Goal: Task Accomplishment & Management: Use online tool/utility

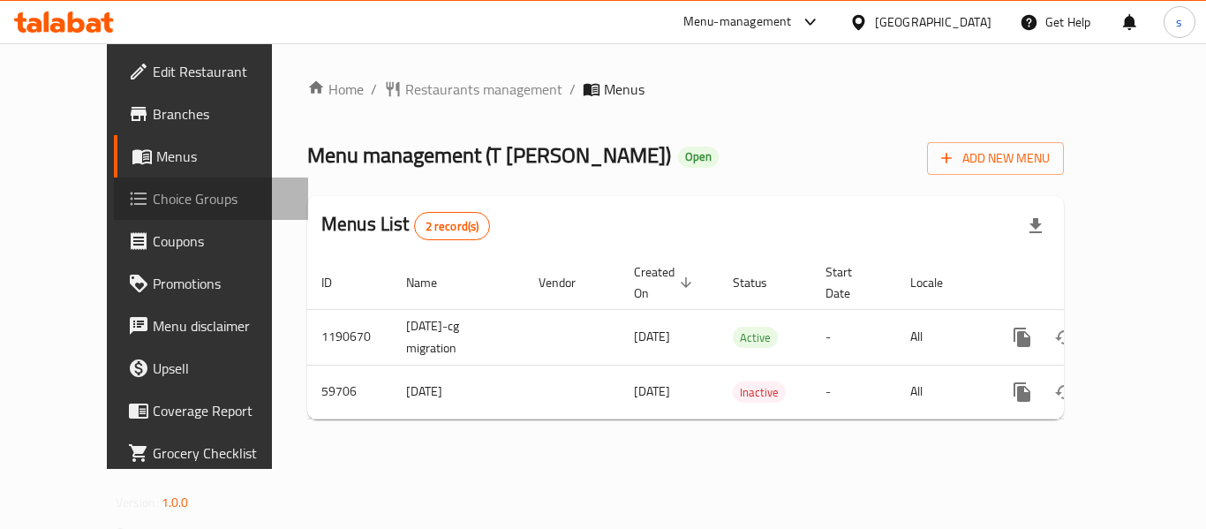
click at [153, 206] on span "Choice Groups" at bounding box center [223, 198] width 141 height 21
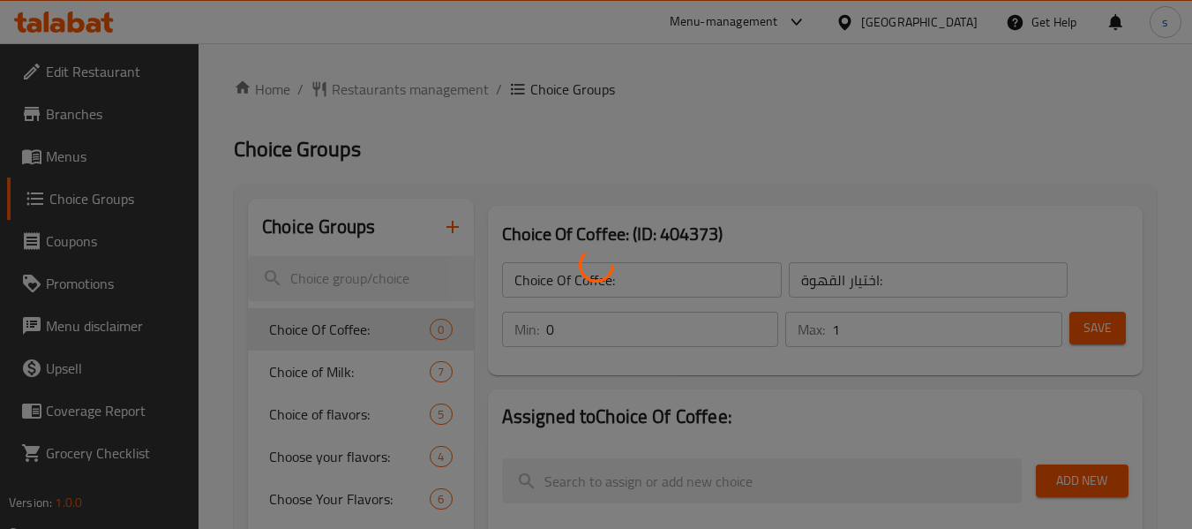
click at [335, 410] on div at bounding box center [596, 264] width 1192 height 529
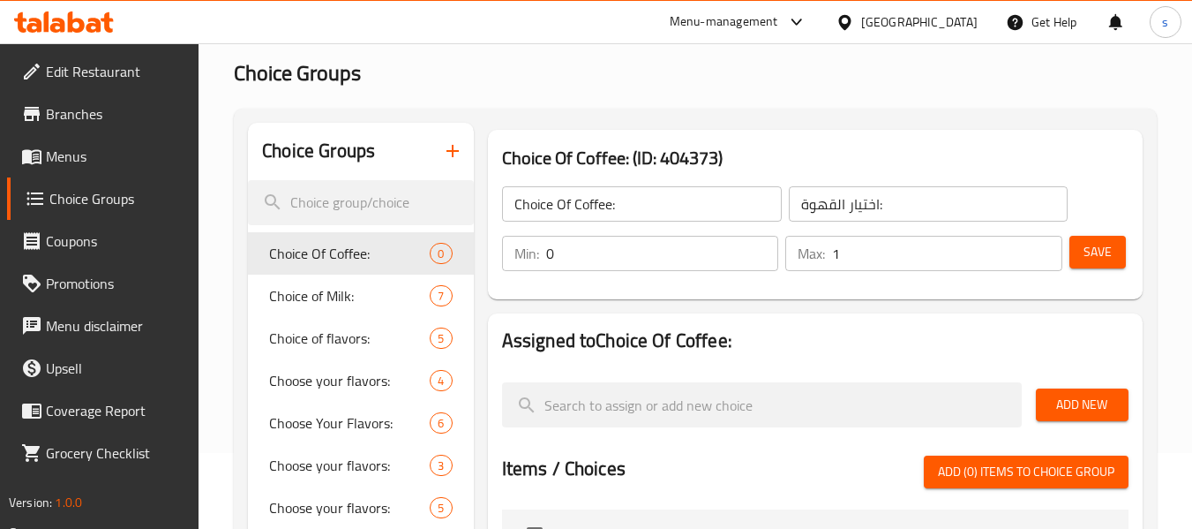
scroll to position [177, 0]
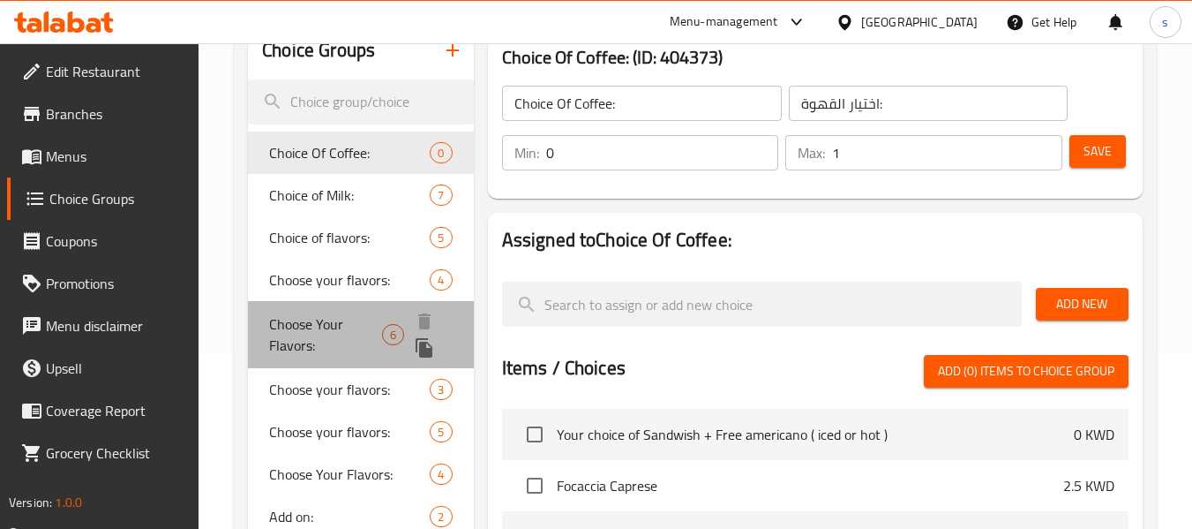
click at [304, 321] on span "Choose Your Flavors:" at bounding box center [325, 334] width 113 height 42
type input "Choose Your Flavors:"
type input "اختر نكهاتك:"
type input "1"
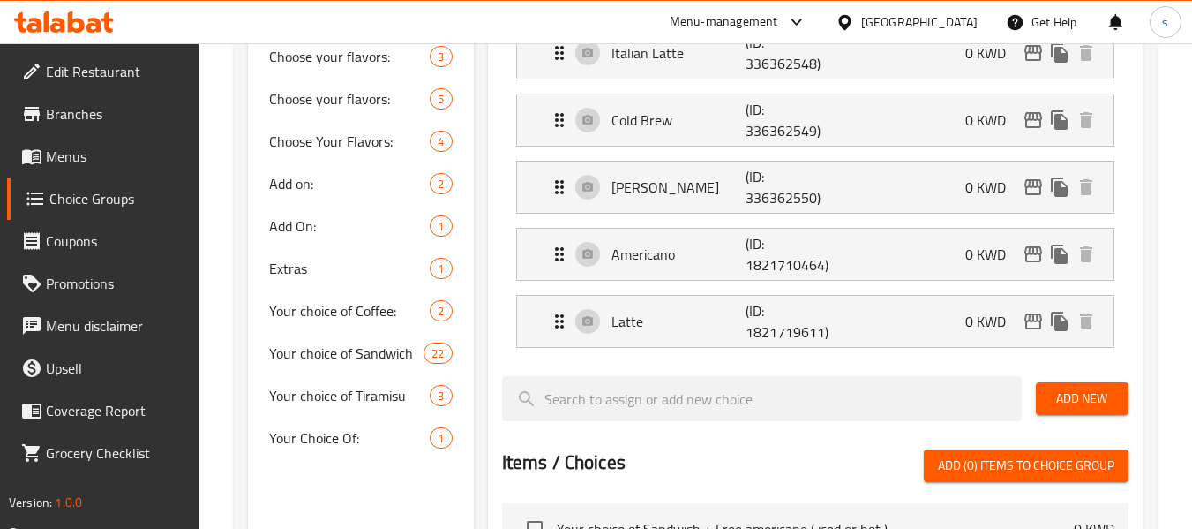
scroll to position [441, 0]
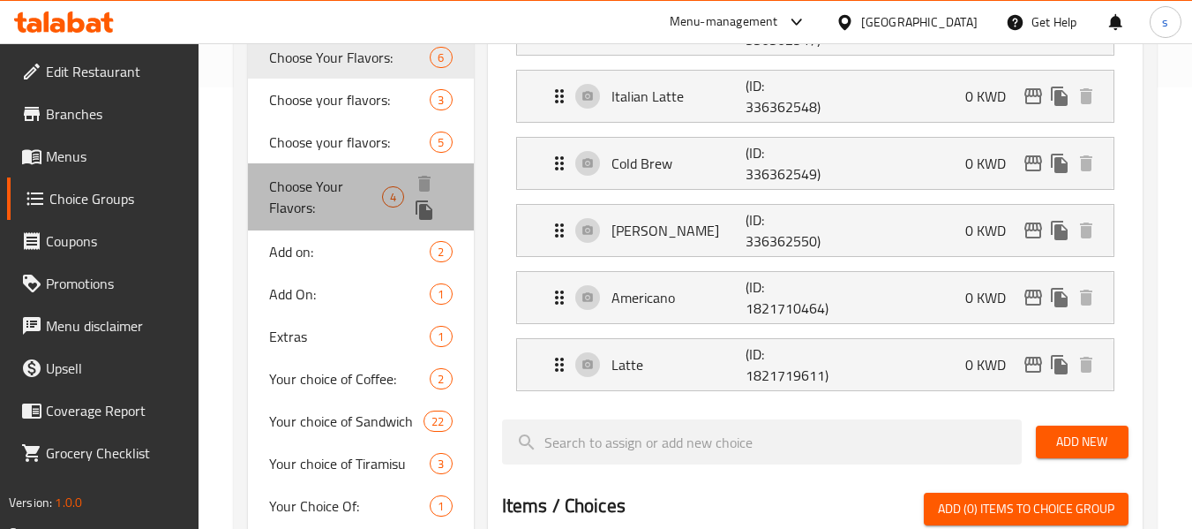
click at [341, 185] on span "Choose Your Flavors:" at bounding box center [325, 197] width 113 height 42
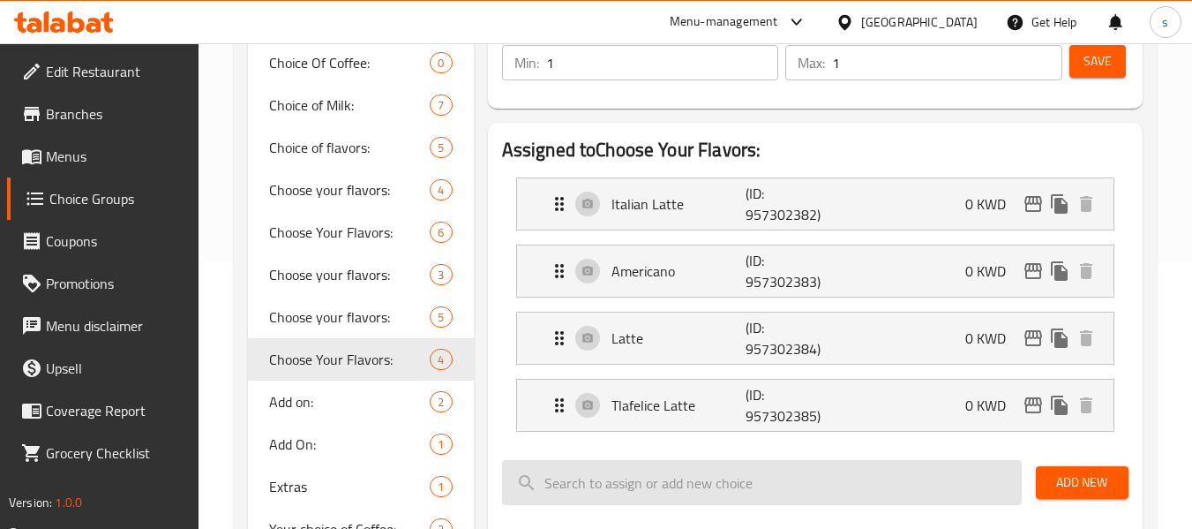
scroll to position [265, 0]
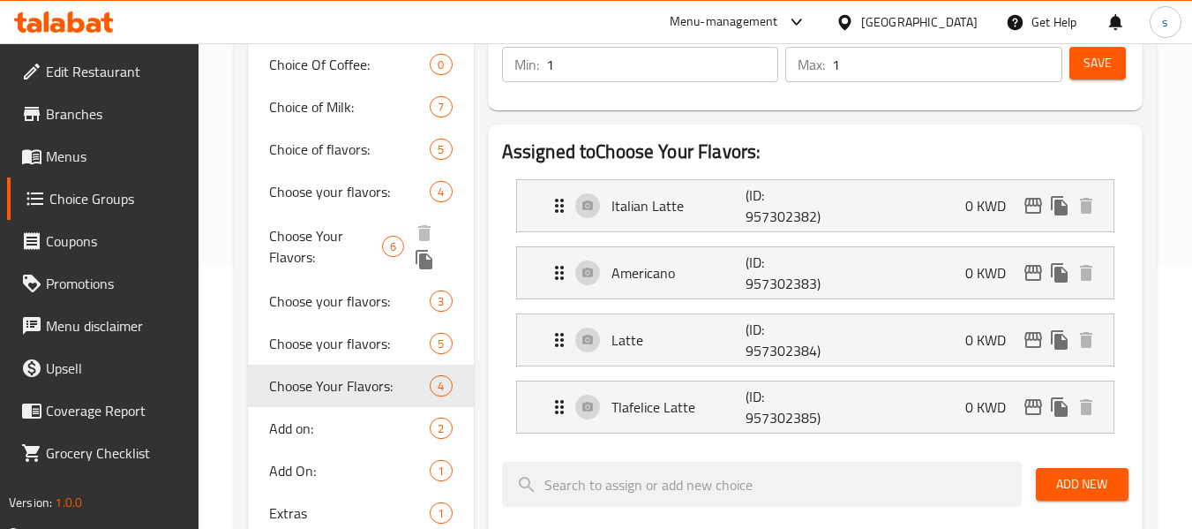
click at [313, 227] on span "Choose Your Flavors:" at bounding box center [325, 246] width 113 height 42
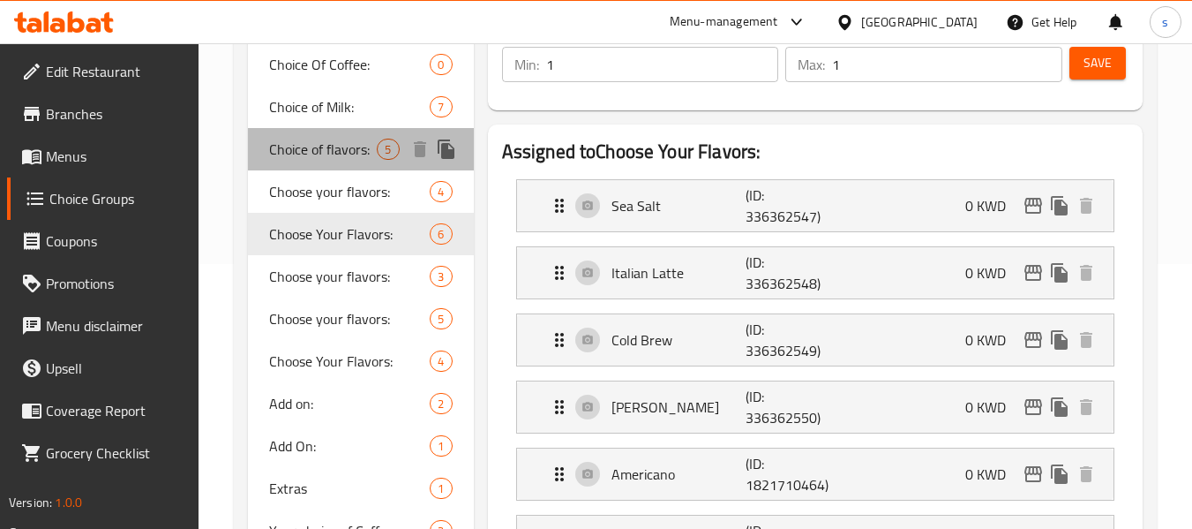
click at [334, 157] on span "Choice of flavors:" at bounding box center [323, 149] width 108 height 21
type input "Choice of flavors:"
type input "اختيار النكهات:"
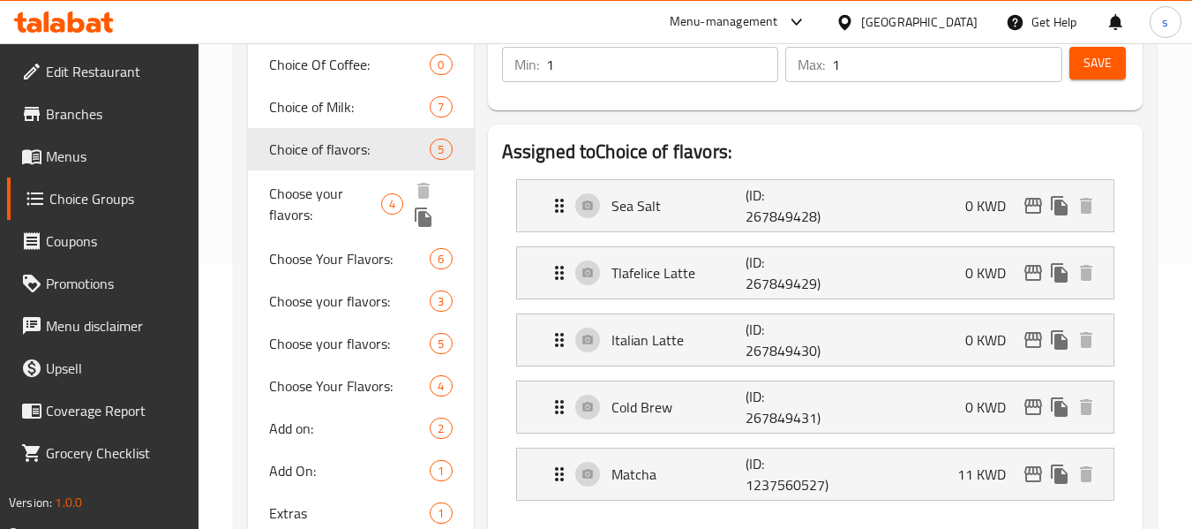
click at [342, 199] on span "Choose your flavors:" at bounding box center [325, 204] width 112 height 42
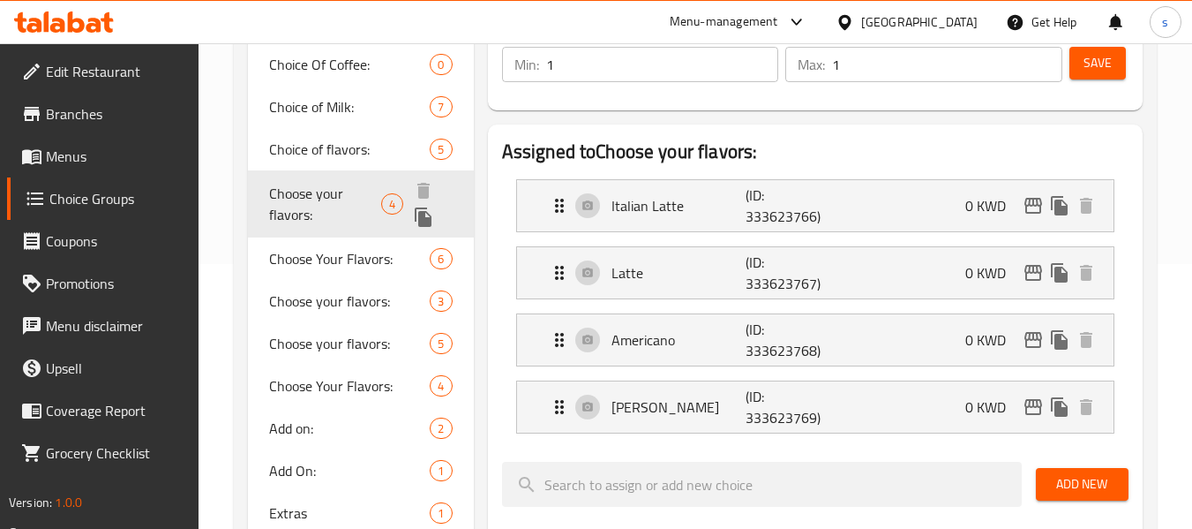
type input "Choose your flavors:"
type input "اختر نكهاتك:"
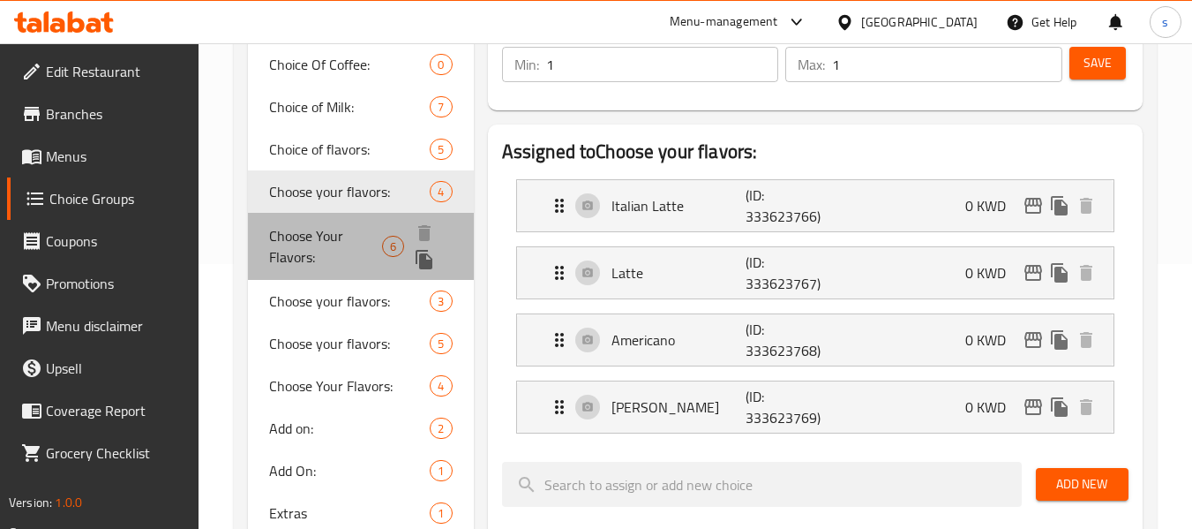
click at [333, 251] on span "Choose Your Flavors:" at bounding box center [325, 246] width 113 height 42
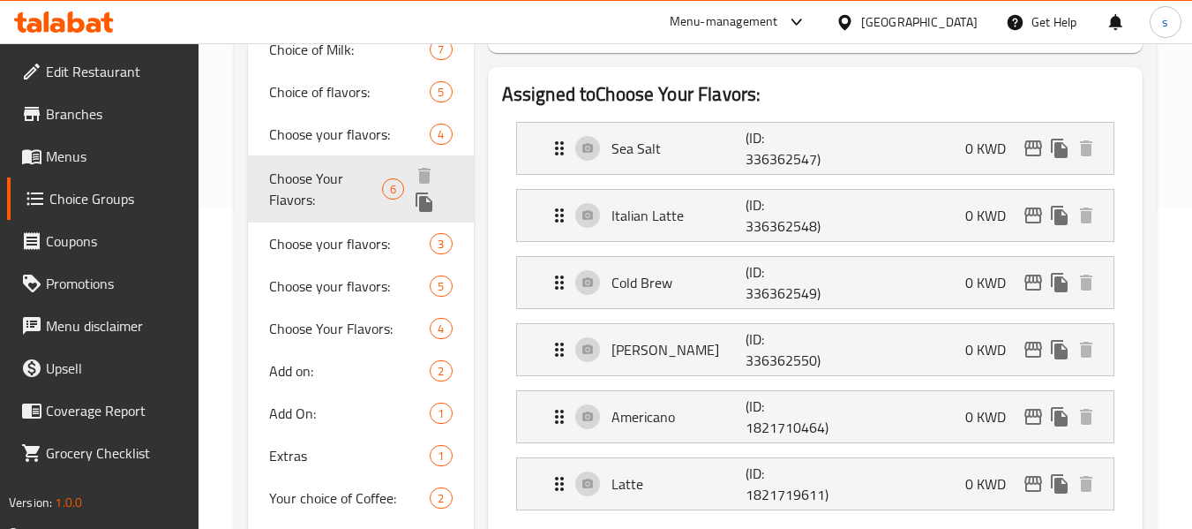
scroll to position [353, 0]
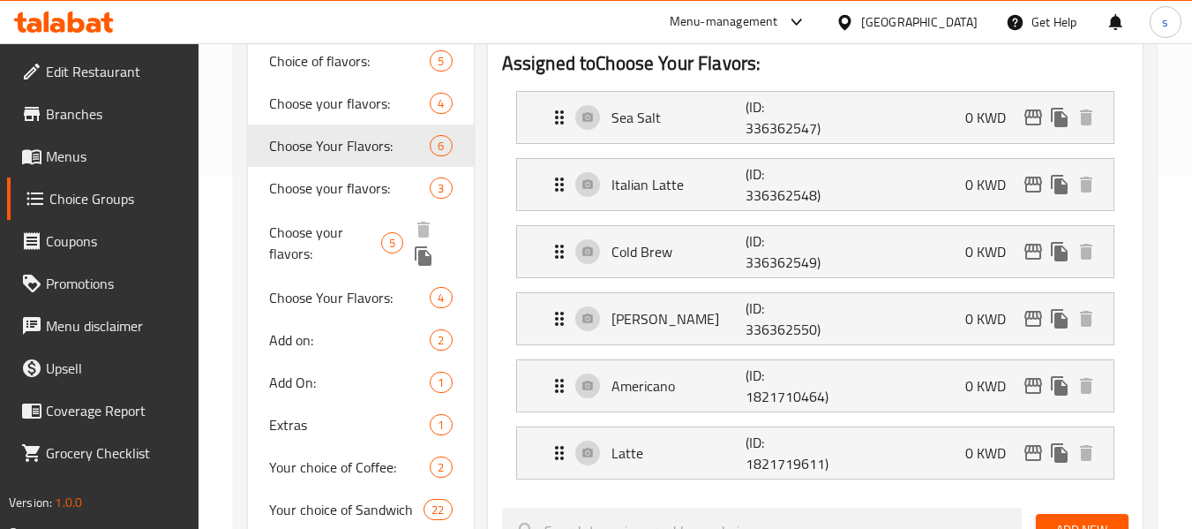
click at [333, 251] on span "Choose your flavors:" at bounding box center [325, 243] width 112 height 42
type input "Choose your flavors:"
type input "اختر نكهاتك:"
type input "3"
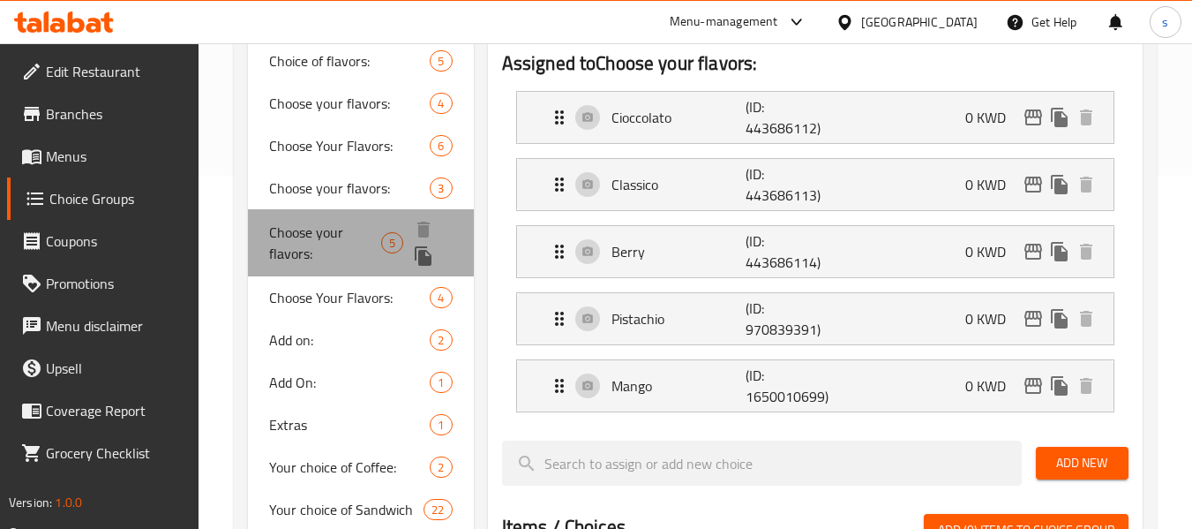
click at [325, 237] on span "Choose your flavors:" at bounding box center [325, 243] width 112 height 42
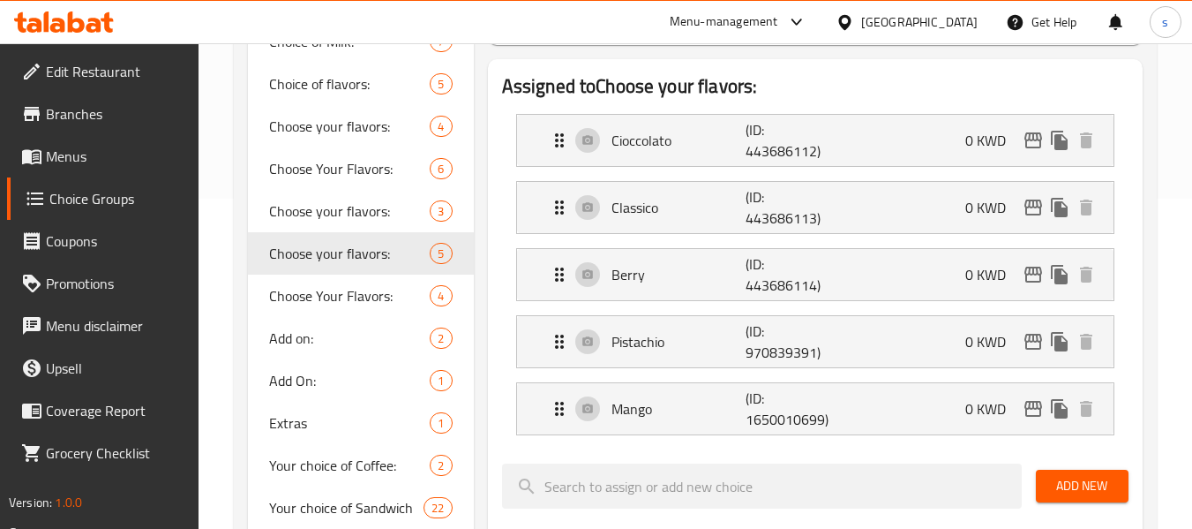
scroll to position [265, 0]
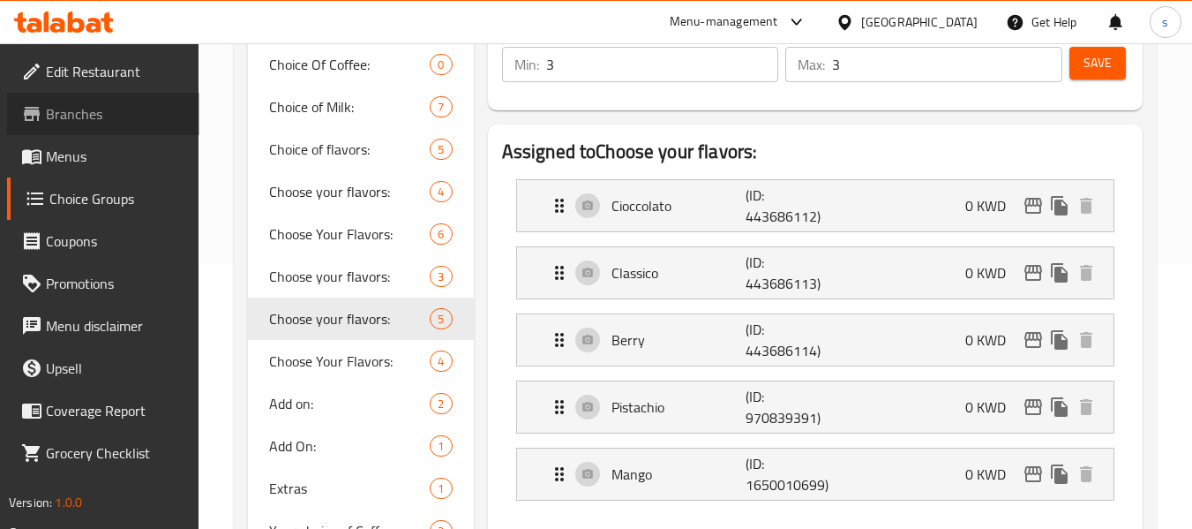
click at [95, 114] on span "Branches" at bounding box center [115, 113] width 139 height 21
